Goal: Complete application form

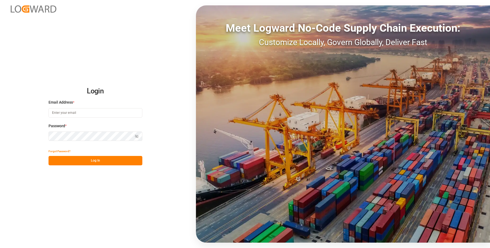
type input "[PERSON_NAME][EMAIL_ADDRESS][DOMAIN_NAME]"
drag, startPoint x: 439, startPoint y: 27, endPoint x: 100, endPoint y: 159, distance: 363.7
click at [100, 159] on button "Log In" at bounding box center [95, 160] width 94 height 9
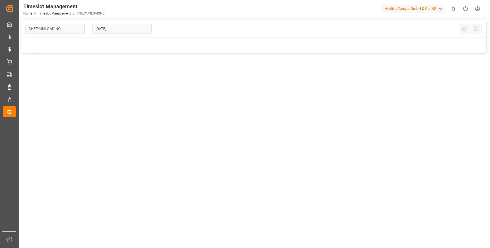
type input "Chezy Unloading"
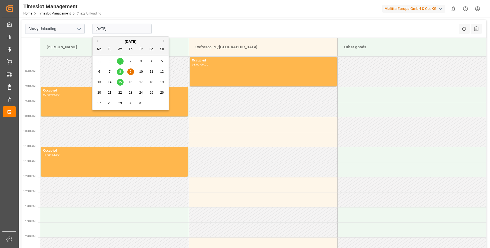
click at [99, 29] on input "[DATE]" at bounding box center [121, 29] width 59 height 10
click at [122, 84] on div "15" at bounding box center [120, 82] width 7 height 6
type input "[DATE]"
